Goal: Find specific page/section: Find specific page/section

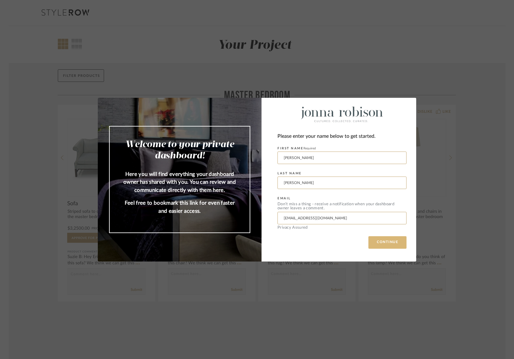
click at [377, 240] on button "CONTINUE" at bounding box center [387, 242] width 38 height 12
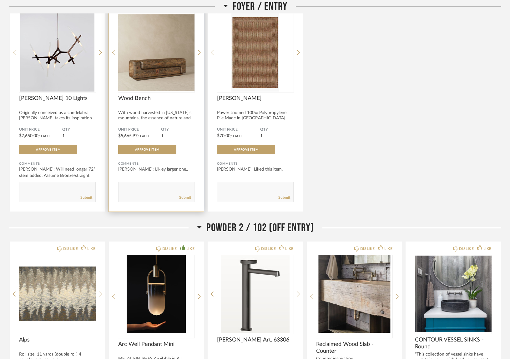
scroll to position [327, 0]
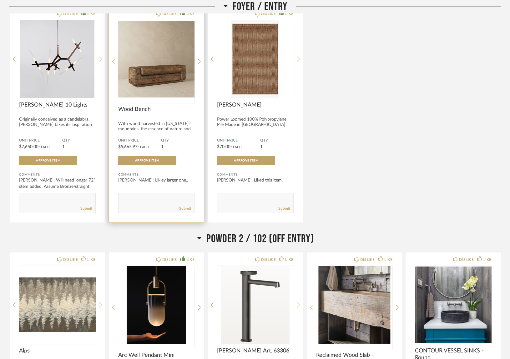
click at [168, 81] on img "0" at bounding box center [156, 59] width 77 height 78
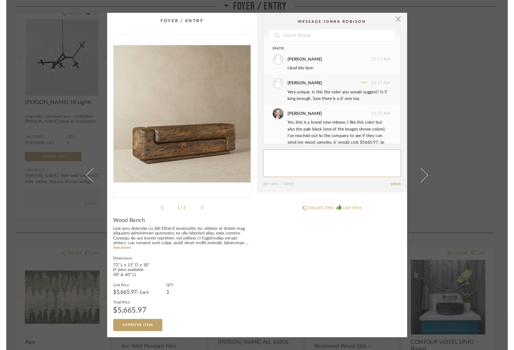
scroll to position [135, 0]
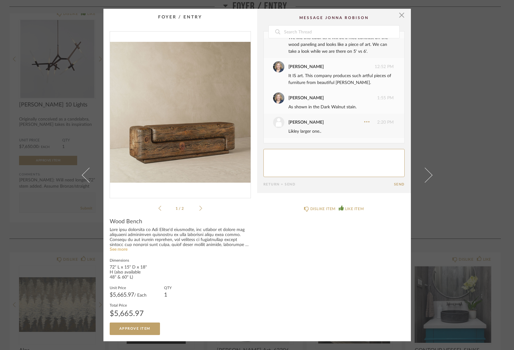
click at [114, 251] on link "See more" at bounding box center [119, 249] width 18 height 4
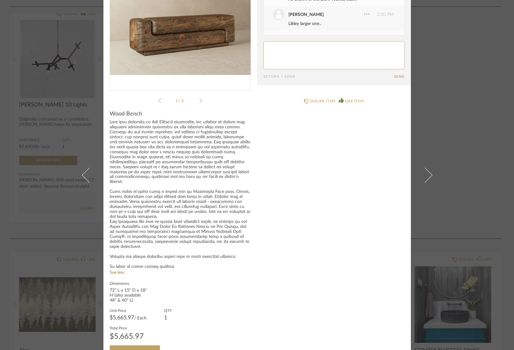
scroll to position [99, 0]
